Goal: Task Accomplishment & Management: Manage account settings

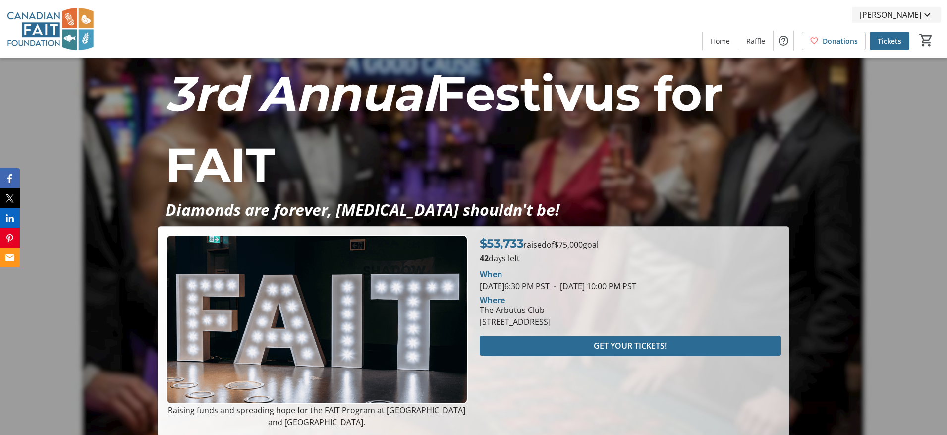
click at [925, 12] on mat-icon at bounding box center [927, 15] width 12 height 12
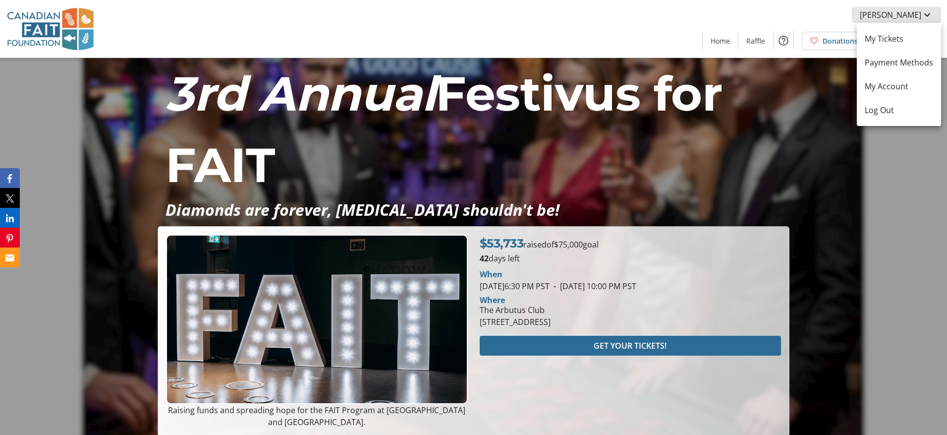
scroll to position [1, 0]
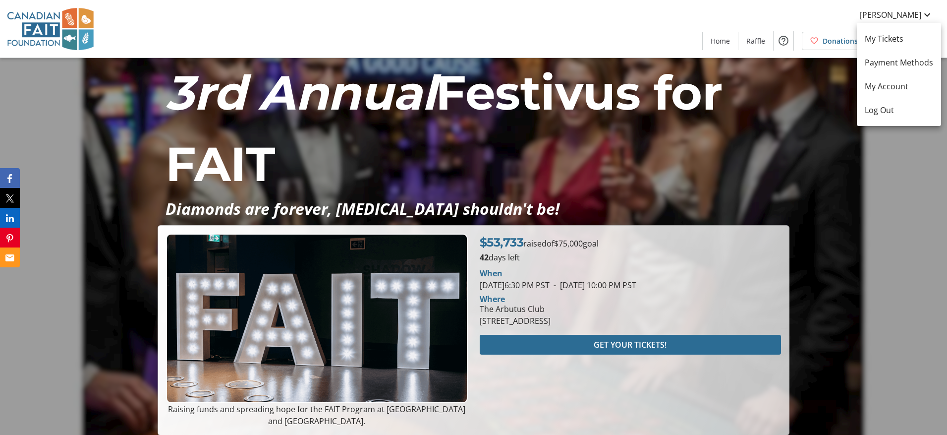
click at [902, 215] on div at bounding box center [473, 217] width 947 height 435
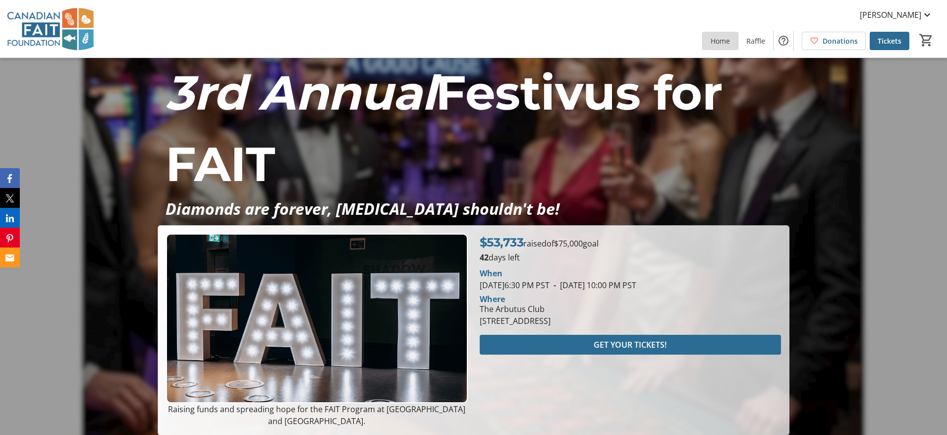
click at [726, 41] on span "Home" at bounding box center [720, 41] width 19 height 10
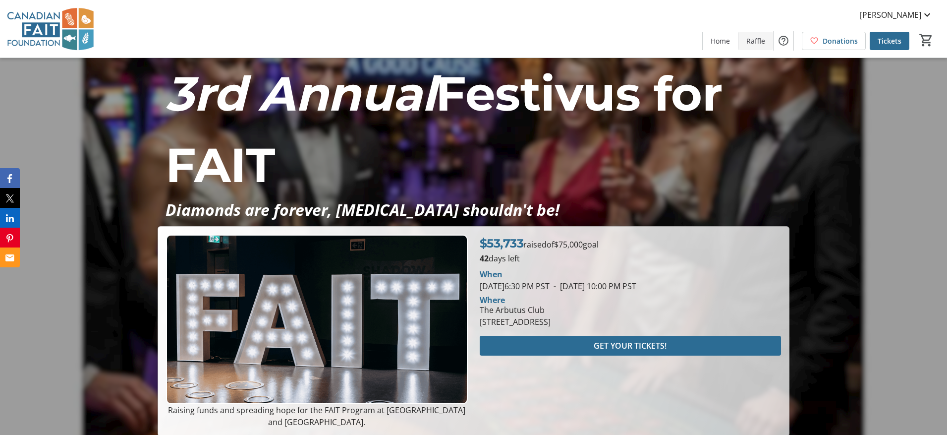
click at [752, 42] on span "Raffle" at bounding box center [755, 41] width 19 height 10
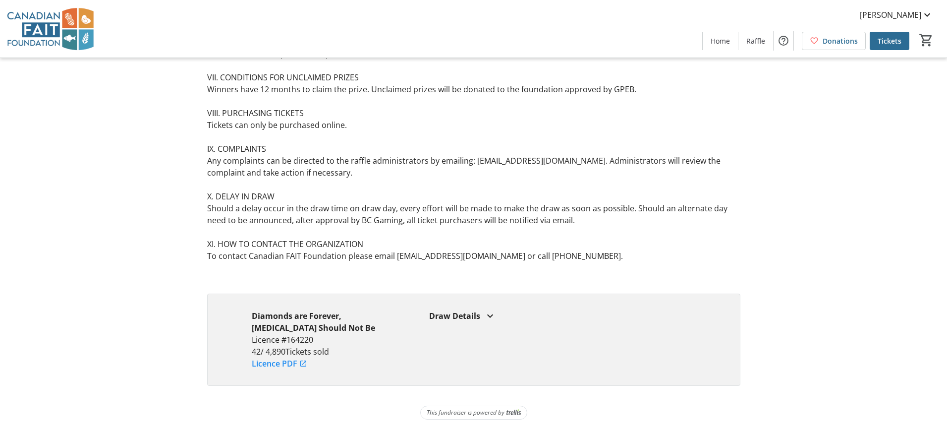
scroll to position [745, 0]
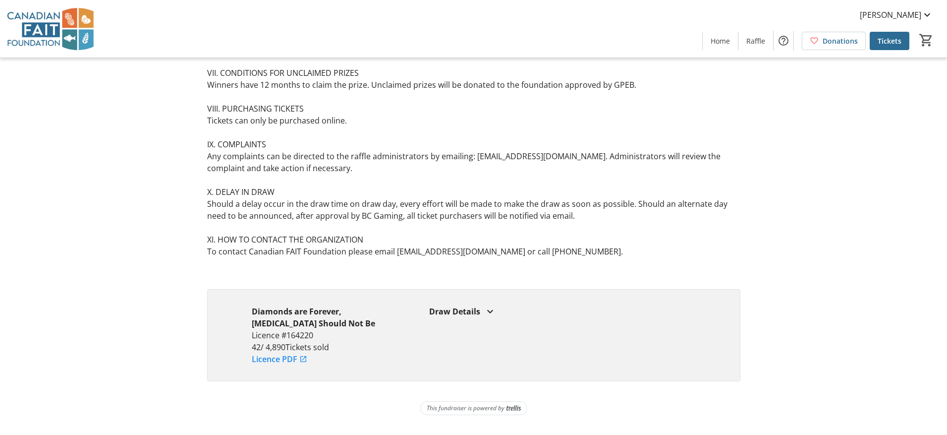
click at [490, 310] on mat-icon at bounding box center [490, 311] width 12 height 12
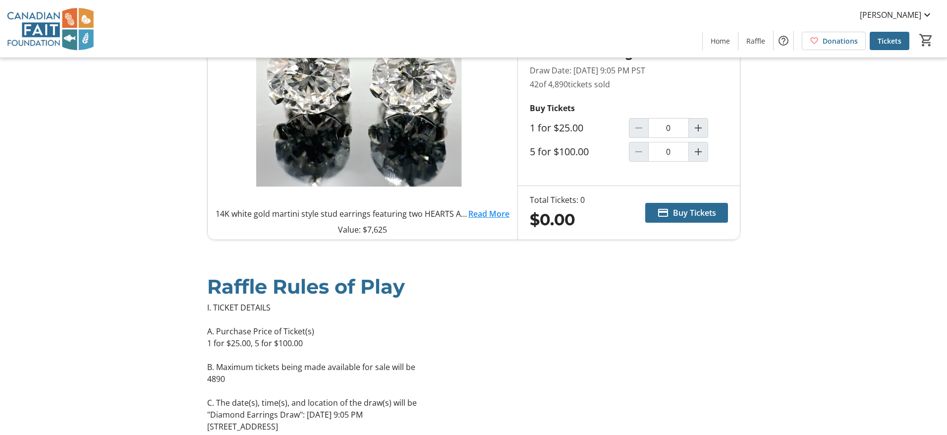
scroll to position [0, 0]
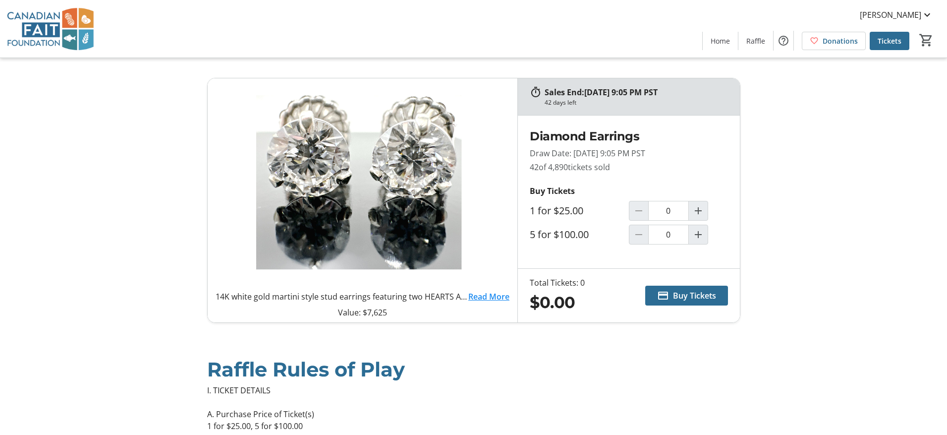
click at [724, 39] on span "Home" at bounding box center [720, 41] width 19 height 10
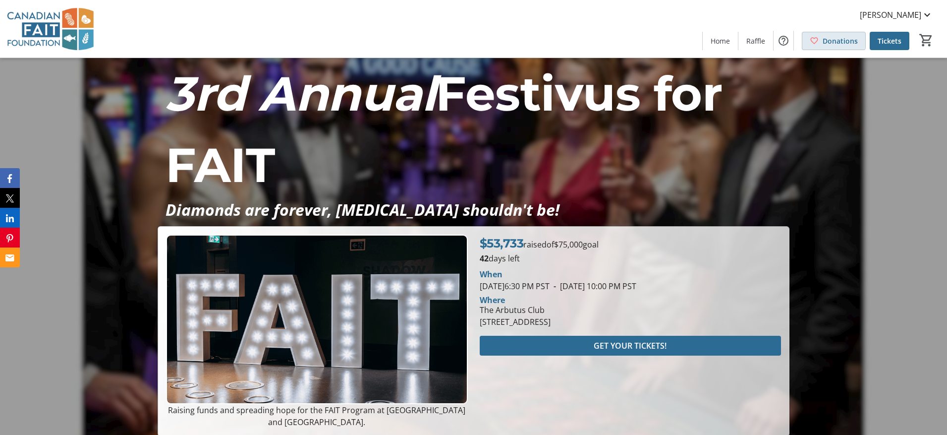
click at [831, 40] on span "Donations" at bounding box center [840, 41] width 35 height 10
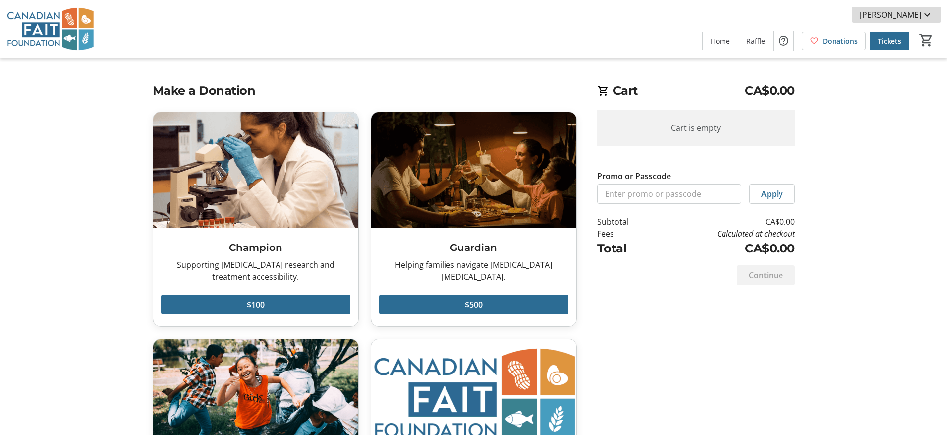
click at [929, 16] on mat-icon at bounding box center [927, 15] width 12 height 12
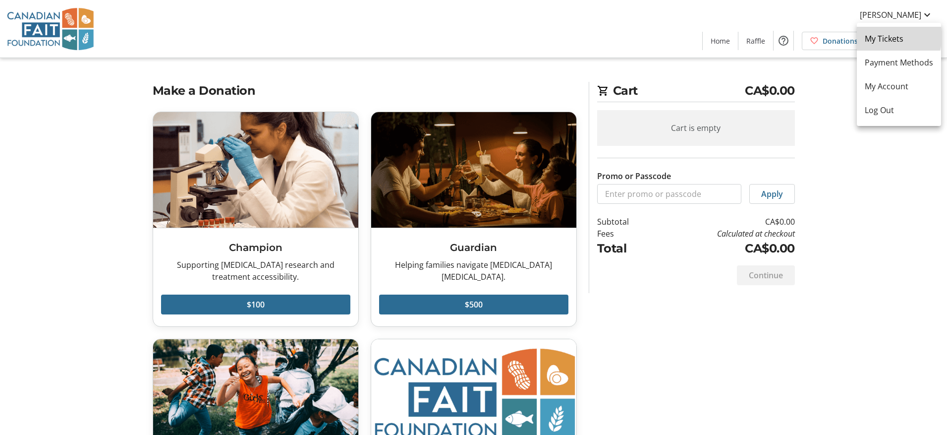
click at [877, 35] on span "My Tickets" at bounding box center [899, 39] width 68 height 12
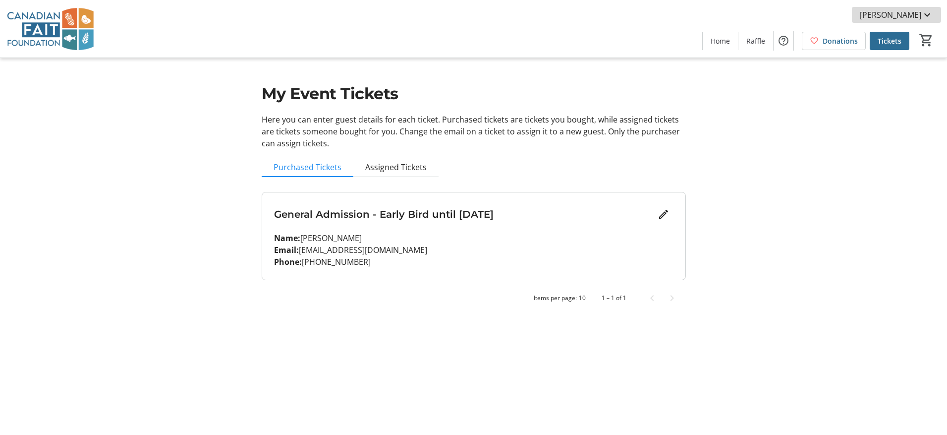
click at [918, 14] on span "[PERSON_NAME]" at bounding box center [890, 15] width 61 height 12
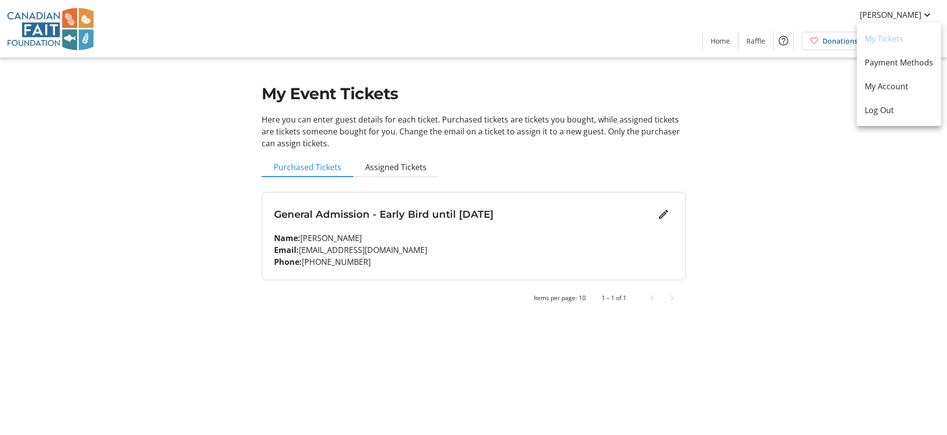
click at [882, 85] on span "My Account" at bounding box center [899, 86] width 68 height 12
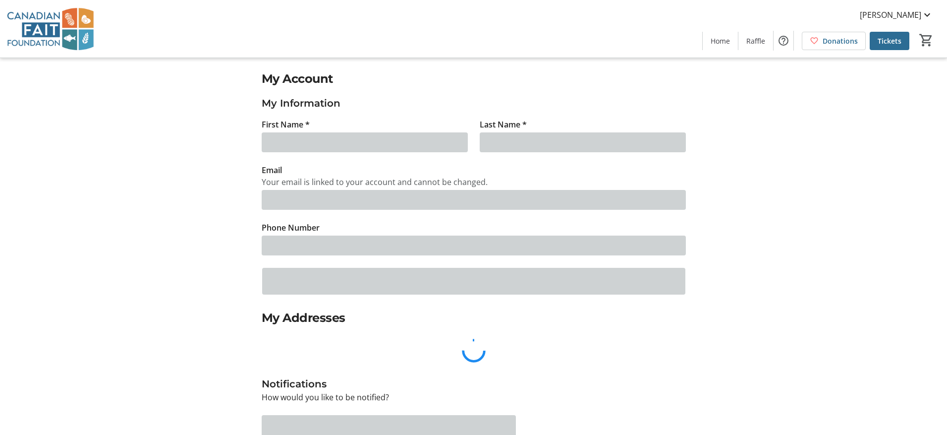
type input "[PERSON_NAME]"
type input "[EMAIL_ADDRESS][DOMAIN_NAME]"
type input "[PHONE_NUMBER]"
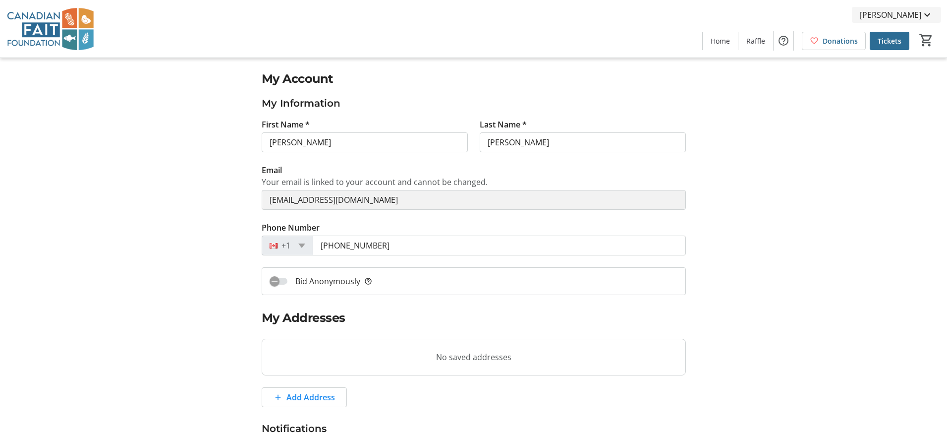
click at [886, 11] on span "[PERSON_NAME]" at bounding box center [890, 15] width 61 height 12
click at [721, 37] on div at bounding box center [473, 217] width 947 height 435
click at [720, 38] on span "Home" at bounding box center [720, 41] width 19 height 10
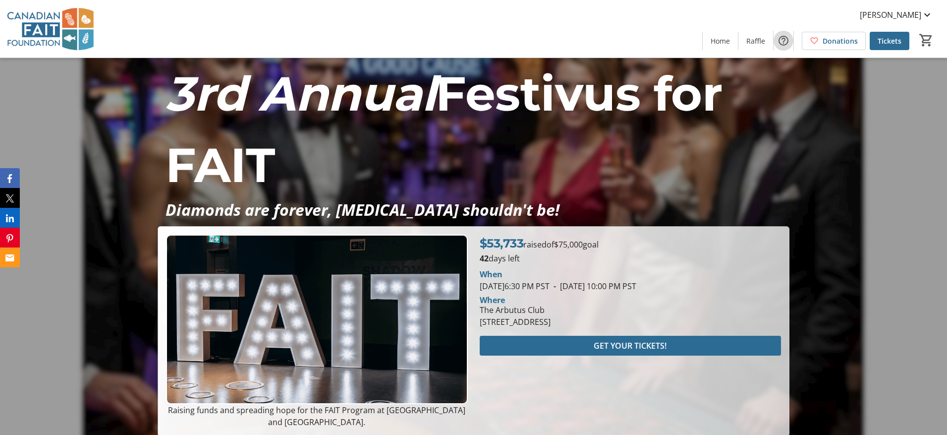
click at [785, 39] on mat-icon "Help" at bounding box center [784, 41] width 12 height 12
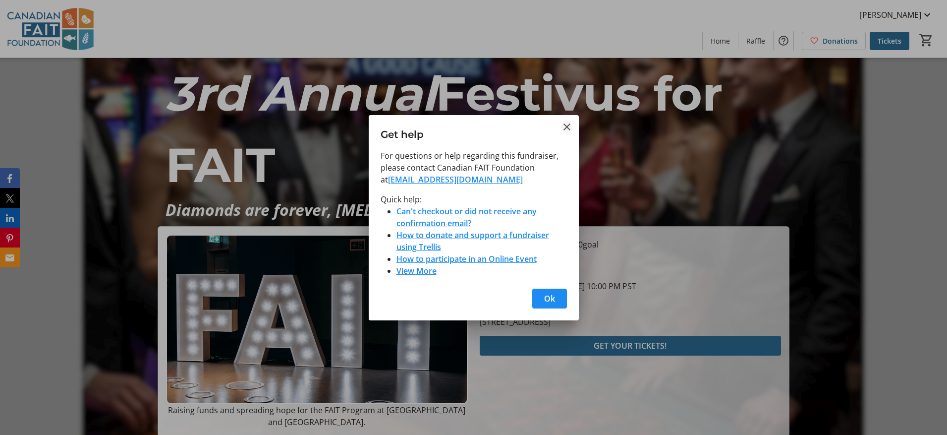
click at [566, 126] on mat-icon "Close" at bounding box center [567, 127] width 12 height 12
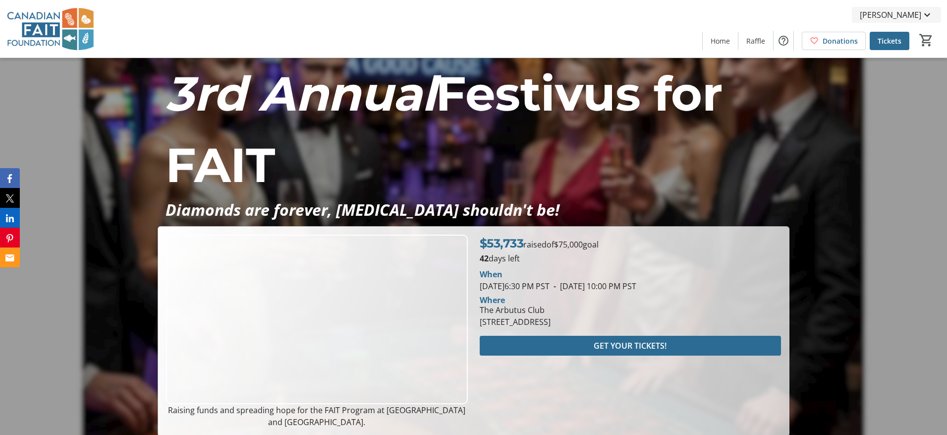
click at [924, 14] on mat-icon at bounding box center [927, 15] width 12 height 12
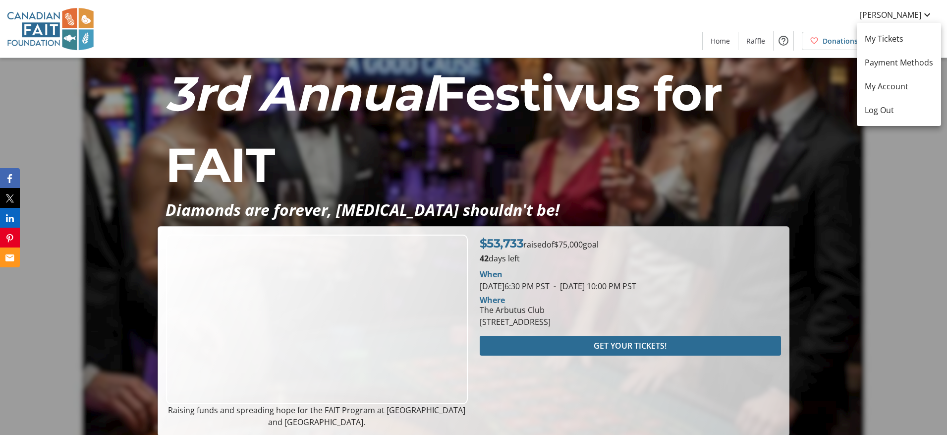
drag, startPoint x: 741, startPoint y: 17, endPoint x: 777, endPoint y: 16, distance: 35.2
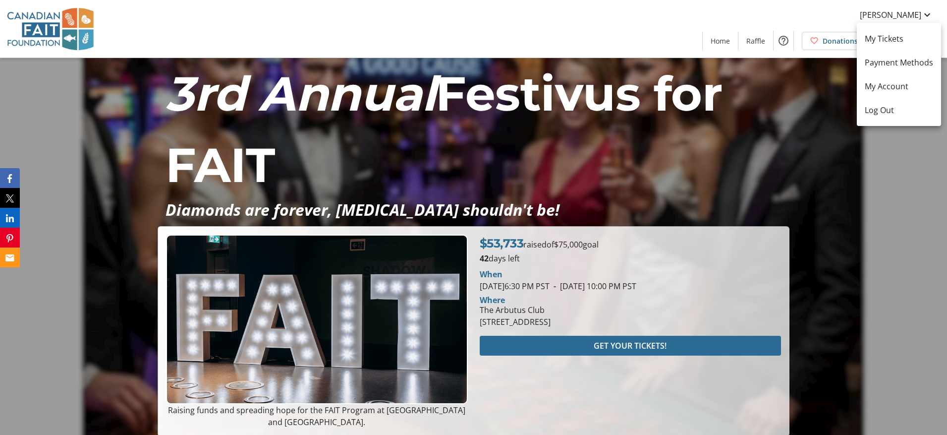
click at [741, 17] on div at bounding box center [473, 217] width 947 height 435
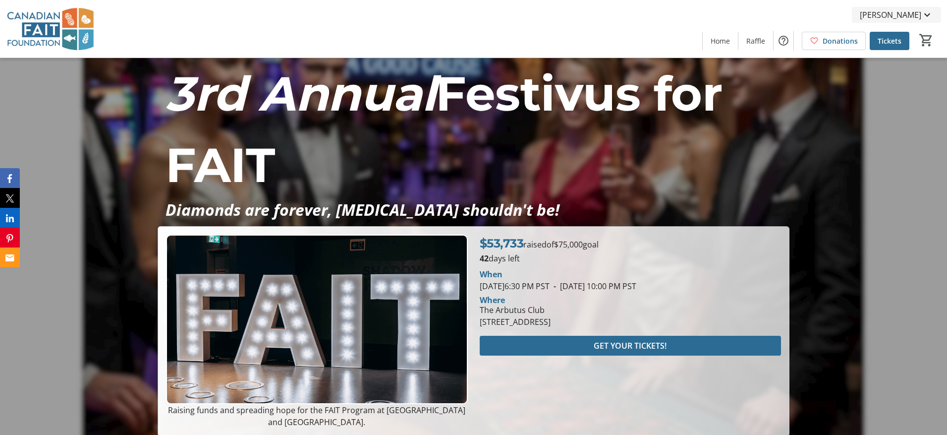
click at [904, 12] on span "[PERSON_NAME]" at bounding box center [890, 15] width 61 height 12
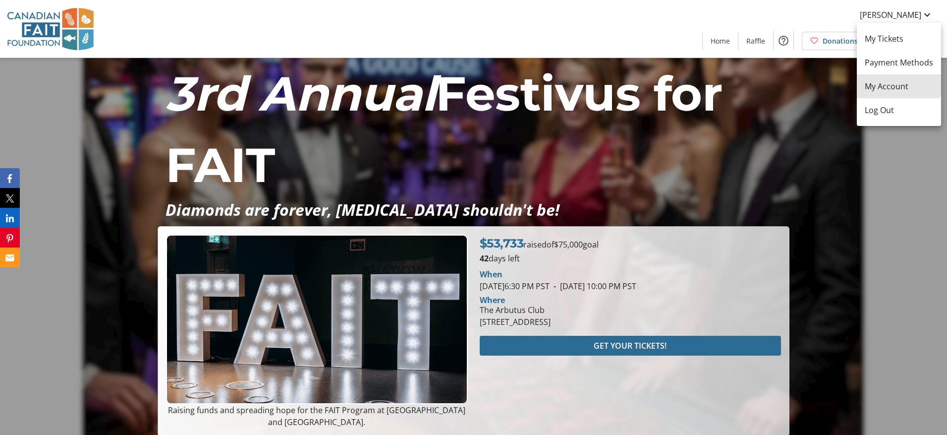
click at [877, 83] on span "My Account" at bounding box center [899, 86] width 68 height 12
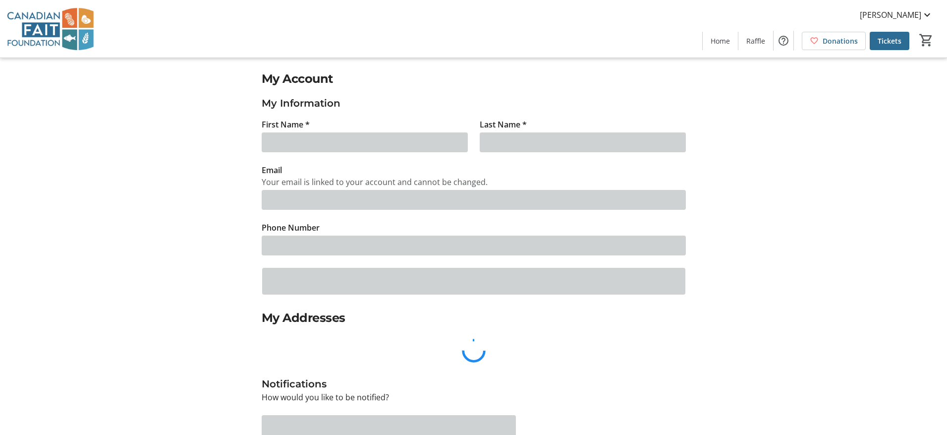
type input "[PERSON_NAME]"
type input "[EMAIL_ADDRESS][DOMAIN_NAME]"
type input "[PHONE_NUMBER]"
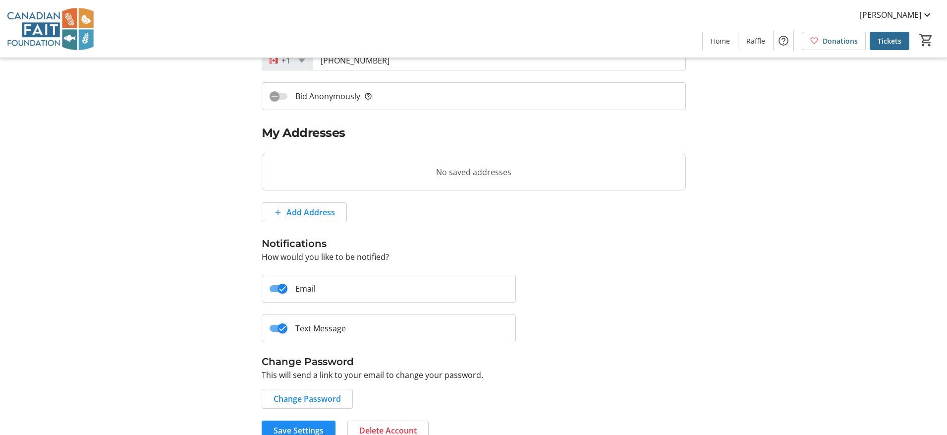
scroll to position [202, 0]
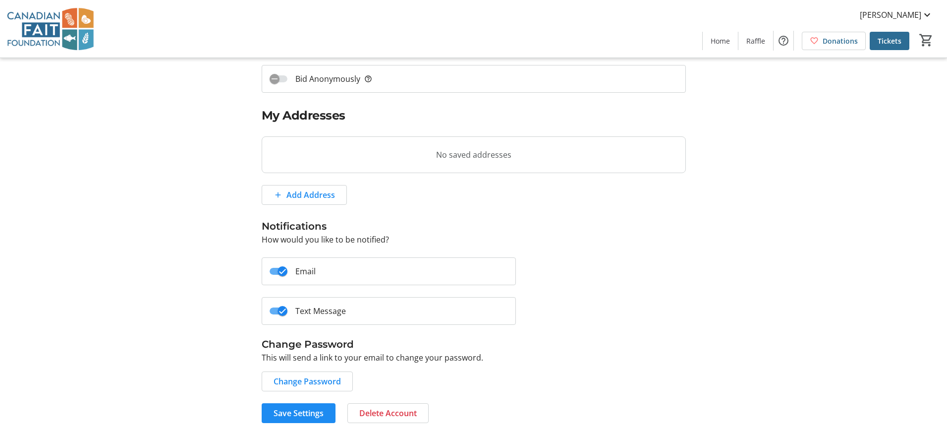
click at [437, 65] on mat-slide-toggle "Bid Anonymously help_outline" at bounding box center [474, 79] width 424 height 28
click at [922, 13] on mat-icon at bounding box center [927, 15] width 12 height 12
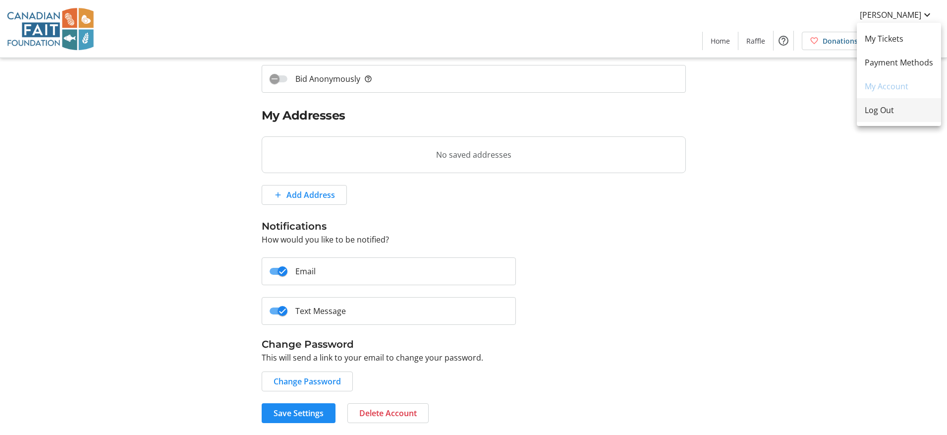
click at [883, 113] on span "Log Out" at bounding box center [899, 110] width 68 height 12
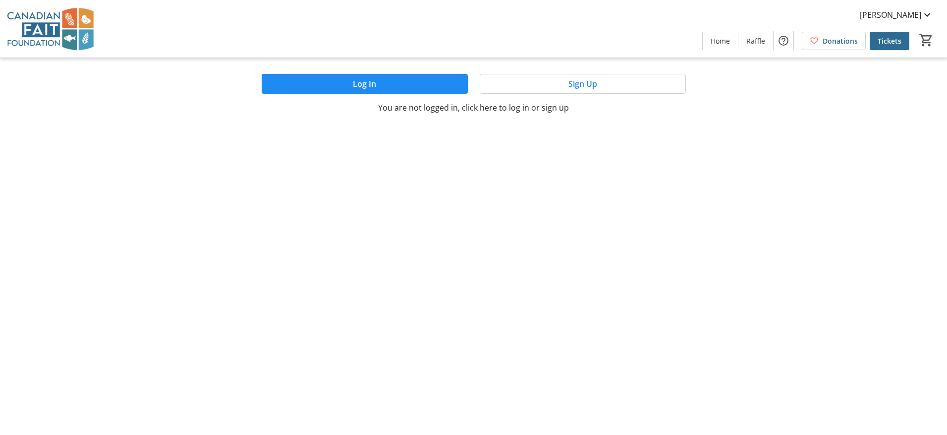
scroll to position [0, 0]
click at [428, 83] on span at bounding box center [365, 84] width 206 height 24
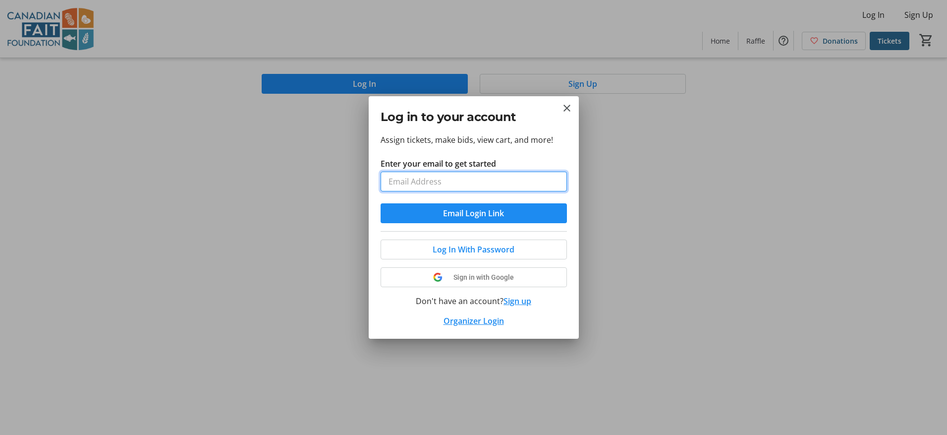
click at [425, 182] on input "Enter your email to get started" at bounding box center [474, 181] width 186 height 20
type input "jennifer.fortkamp@bcchr.ca"
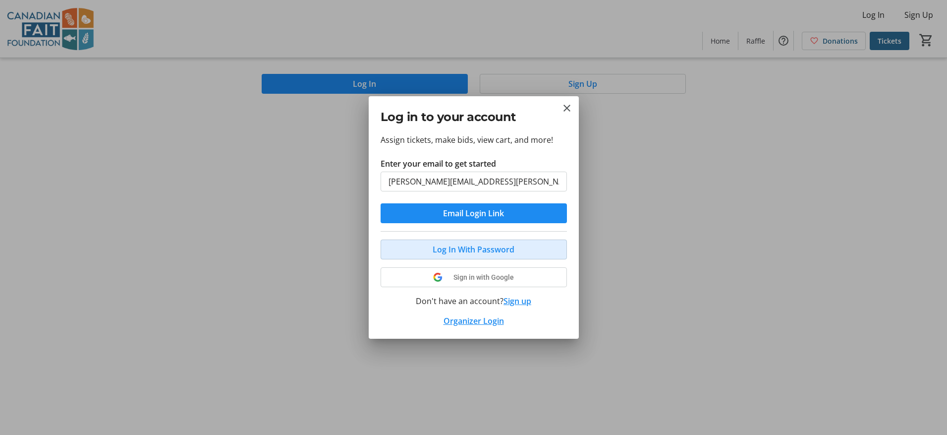
click at [509, 254] on span "Log In With Password" at bounding box center [474, 249] width 82 height 12
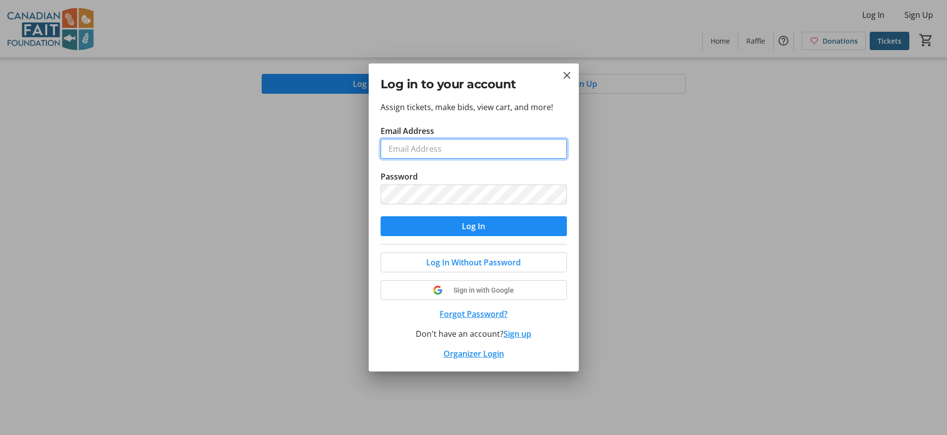
click at [423, 150] on input "Email Address" at bounding box center [474, 149] width 186 height 20
type input "jennifer.fortkamp@bcchr.ca"
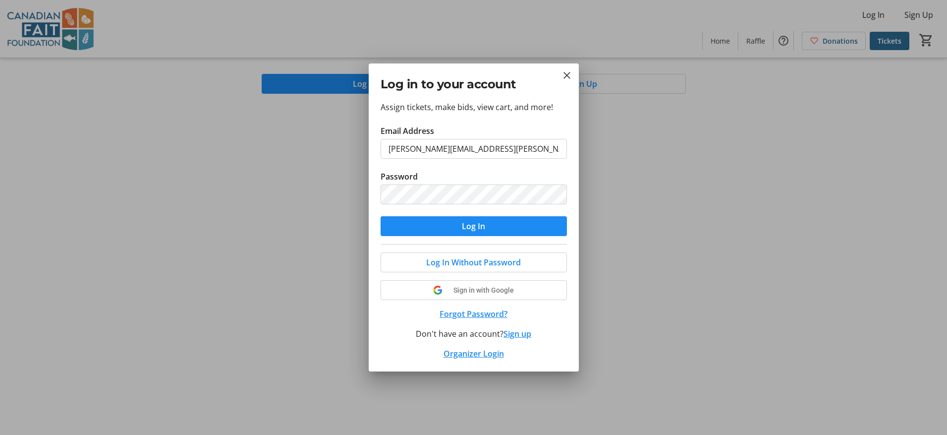
click at [448, 232] on span "submit" at bounding box center [474, 226] width 186 height 24
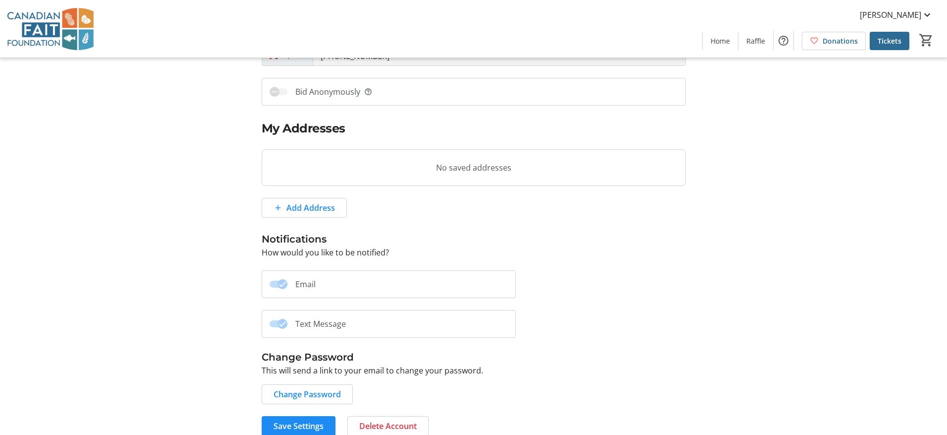
scroll to position [202, 0]
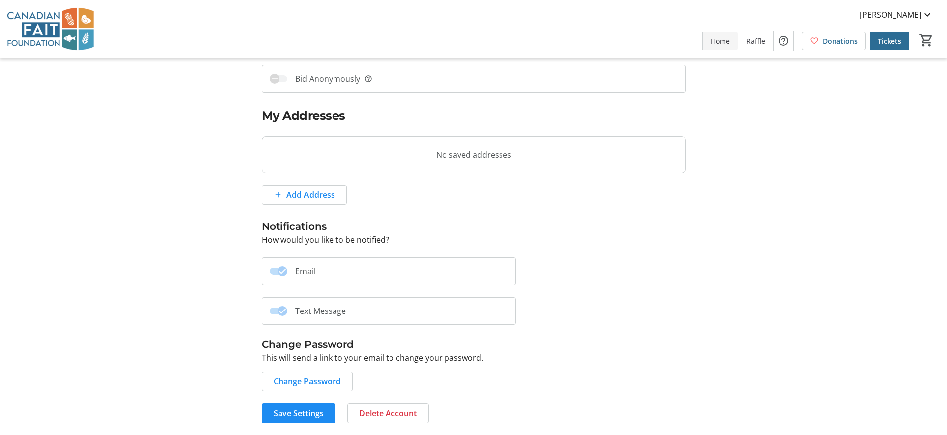
click at [711, 43] on span "Home" at bounding box center [720, 41] width 19 height 10
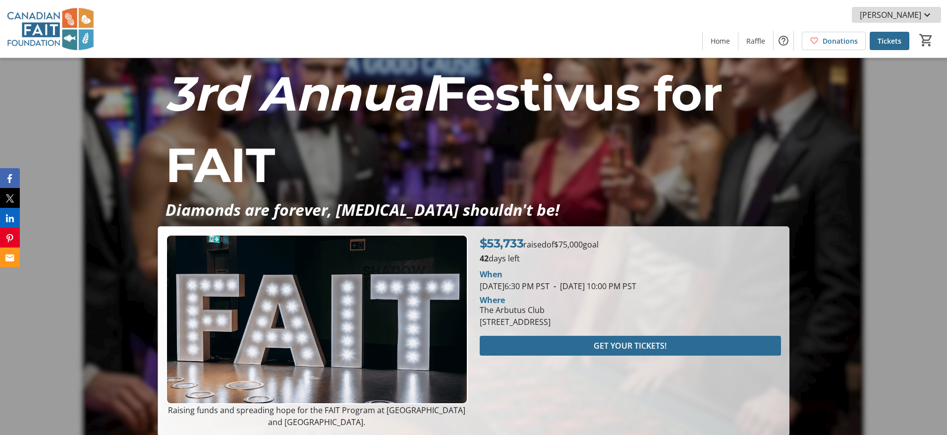
click at [923, 15] on mat-icon at bounding box center [927, 15] width 12 height 12
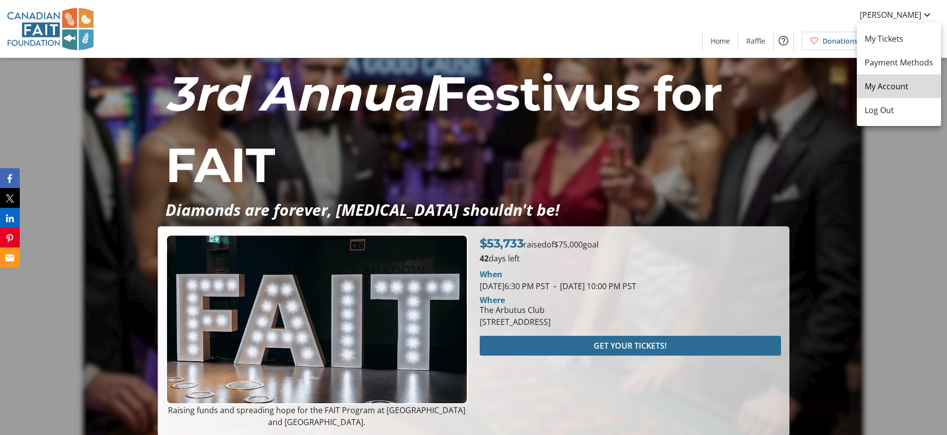
click at [891, 83] on span "My Account" at bounding box center [899, 86] width 68 height 12
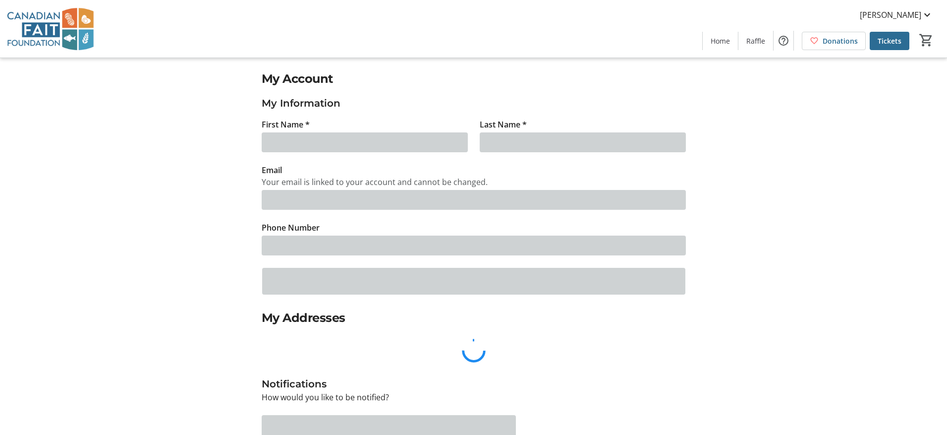
type input "[PERSON_NAME]"
type input "jennifer.fortkamp@bcchr.ca"
type input "(604) 786-3204"
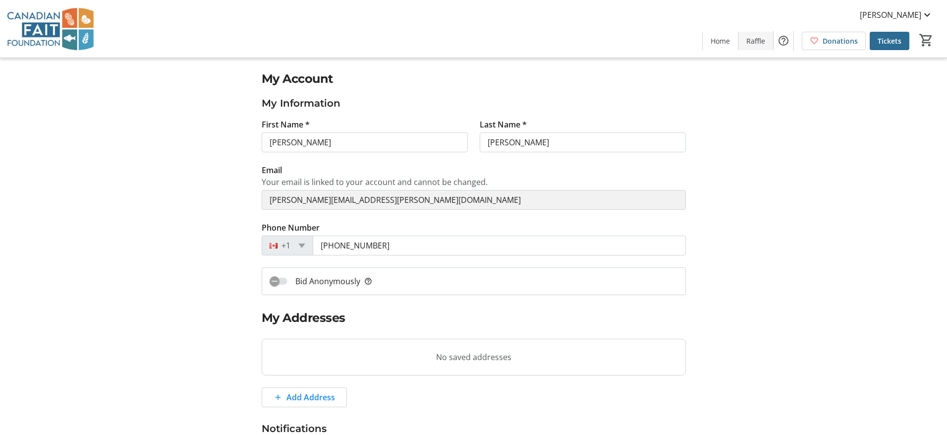
click at [749, 42] on span "Raffle" at bounding box center [755, 41] width 19 height 10
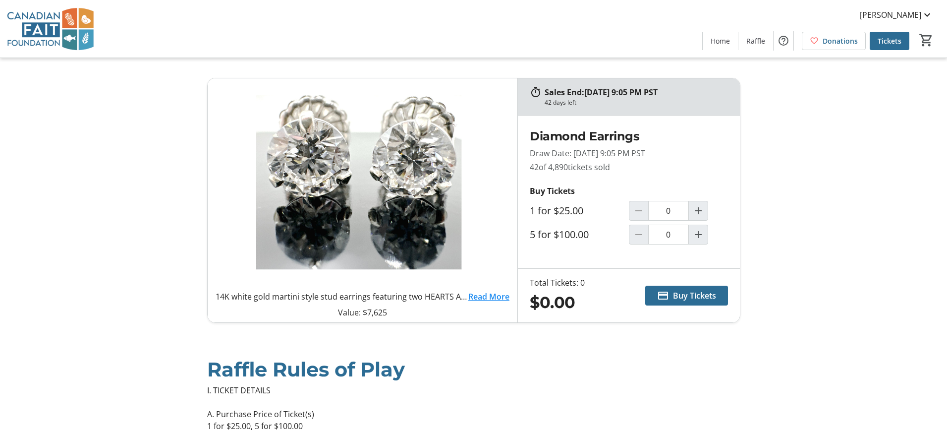
click at [27, 29] on img at bounding box center [50, 29] width 88 height 50
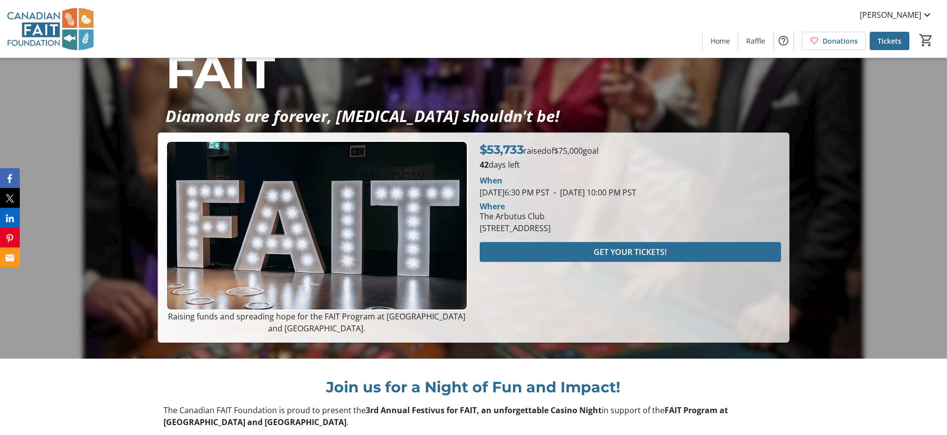
scroll to position [92, 0]
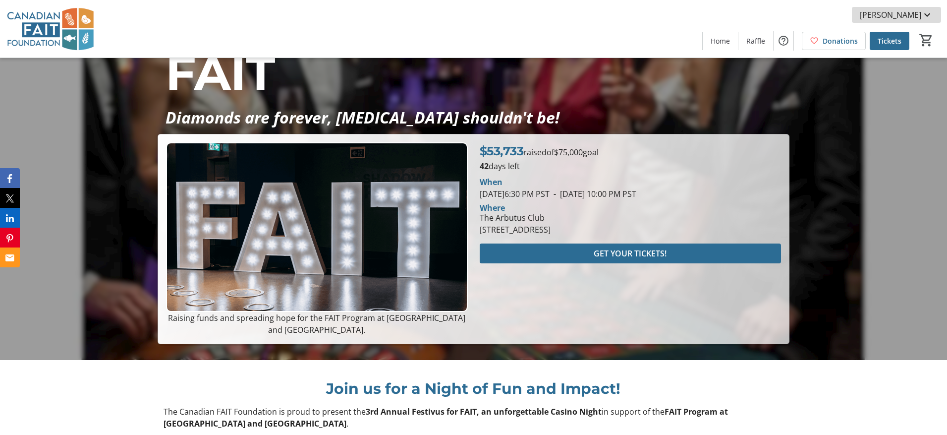
click at [926, 15] on mat-icon at bounding box center [927, 15] width 12 height 12
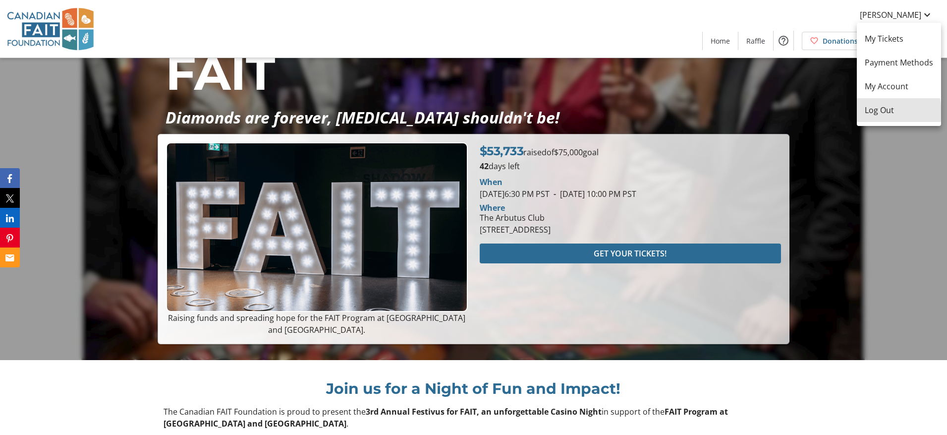
click at [873, 113] on span "Log Out" at bounding box center [899, 110] width 68 height 12
